Goal: Task Accomplishment & Management: Book appointment/travel/reservation

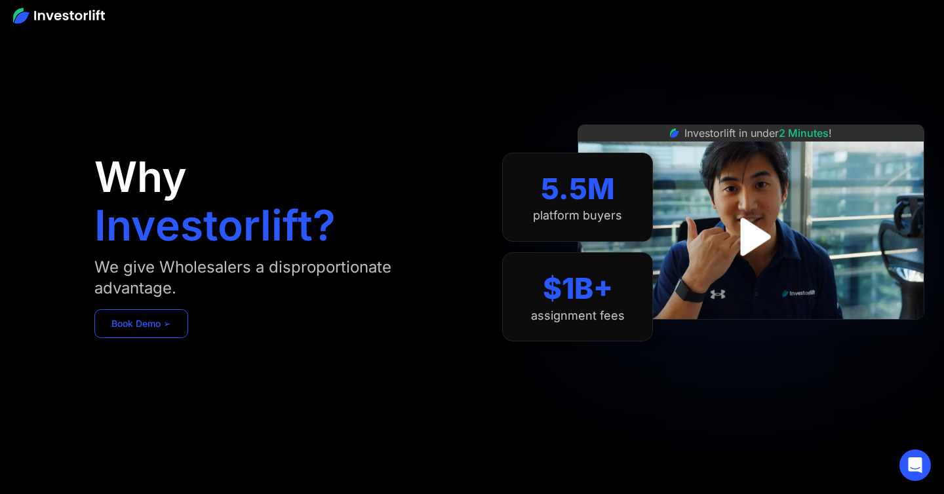
click at [144, 322] on link "Book Demo ➢" at bounding box center [141, 323] width 94 height 29
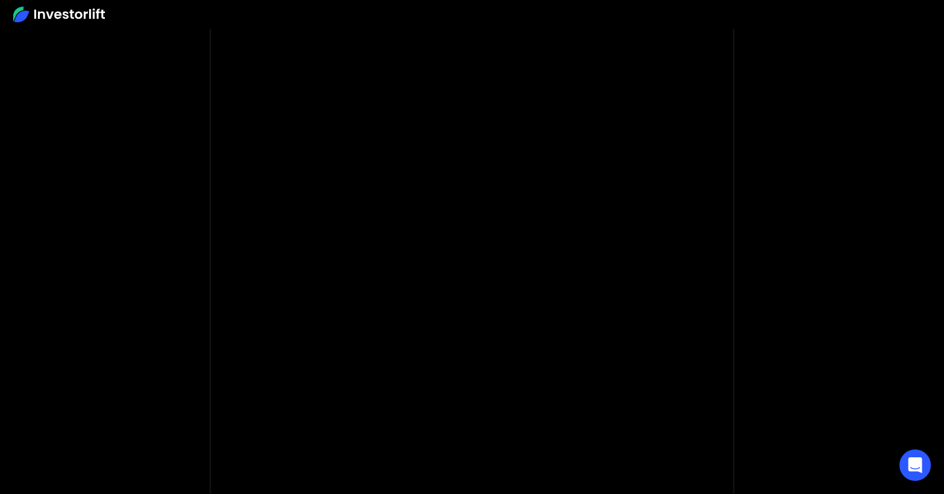
scroll to position [47, 0]
